Goal: Find specific page/section: Find specific page/section

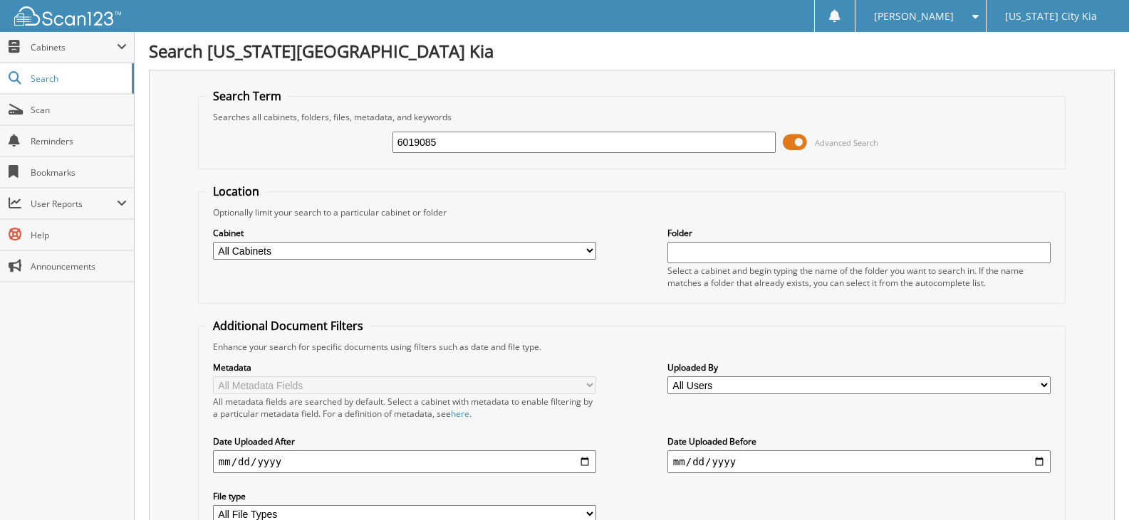
type input "6019085"
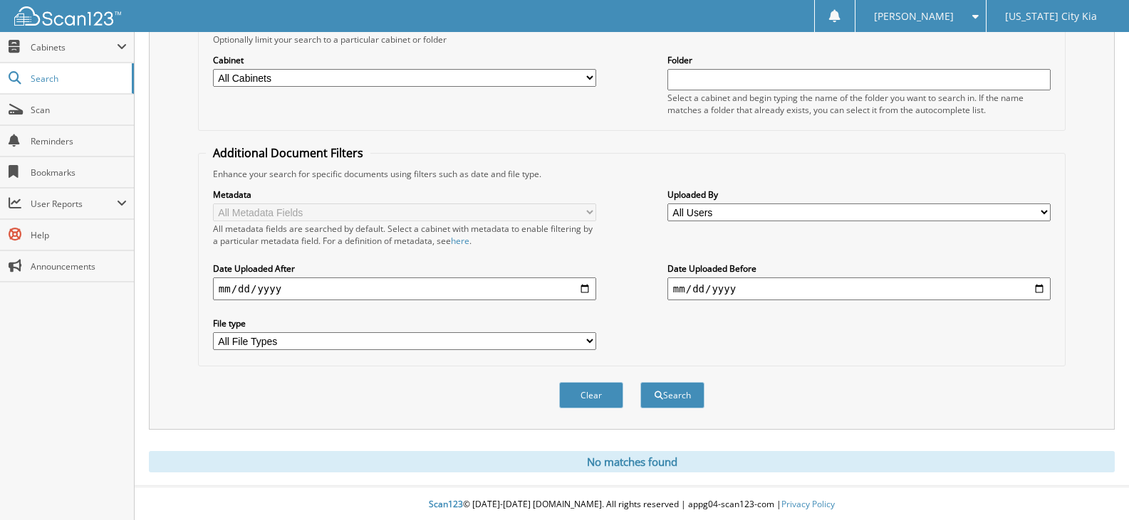
scroll to position [176, 0]
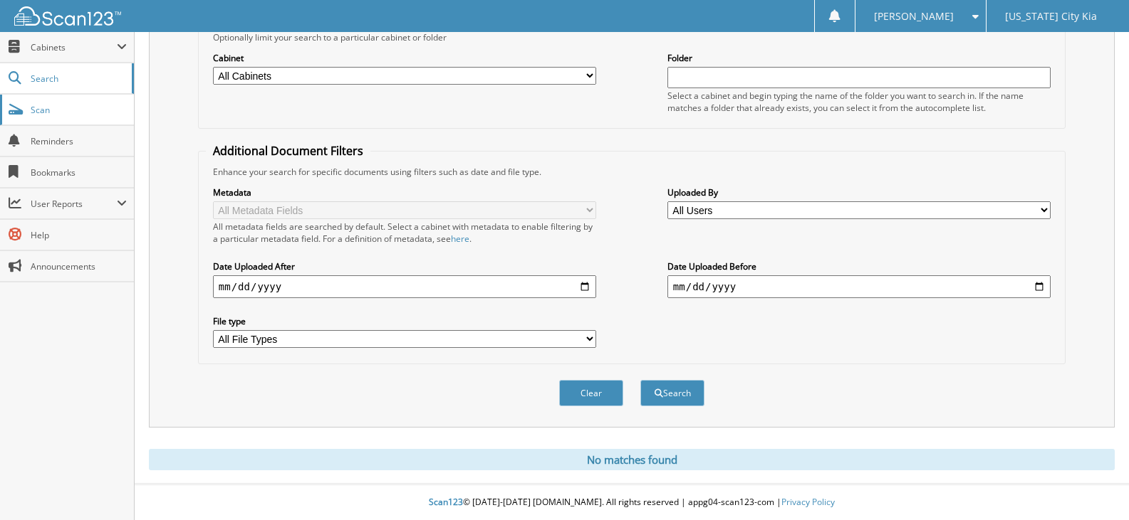
click at [53, 114] on span "Scan" at bounding box center [79, 110] width 96 height 12
